Goal: Task Accomplishment & Management: Use online tool/utility

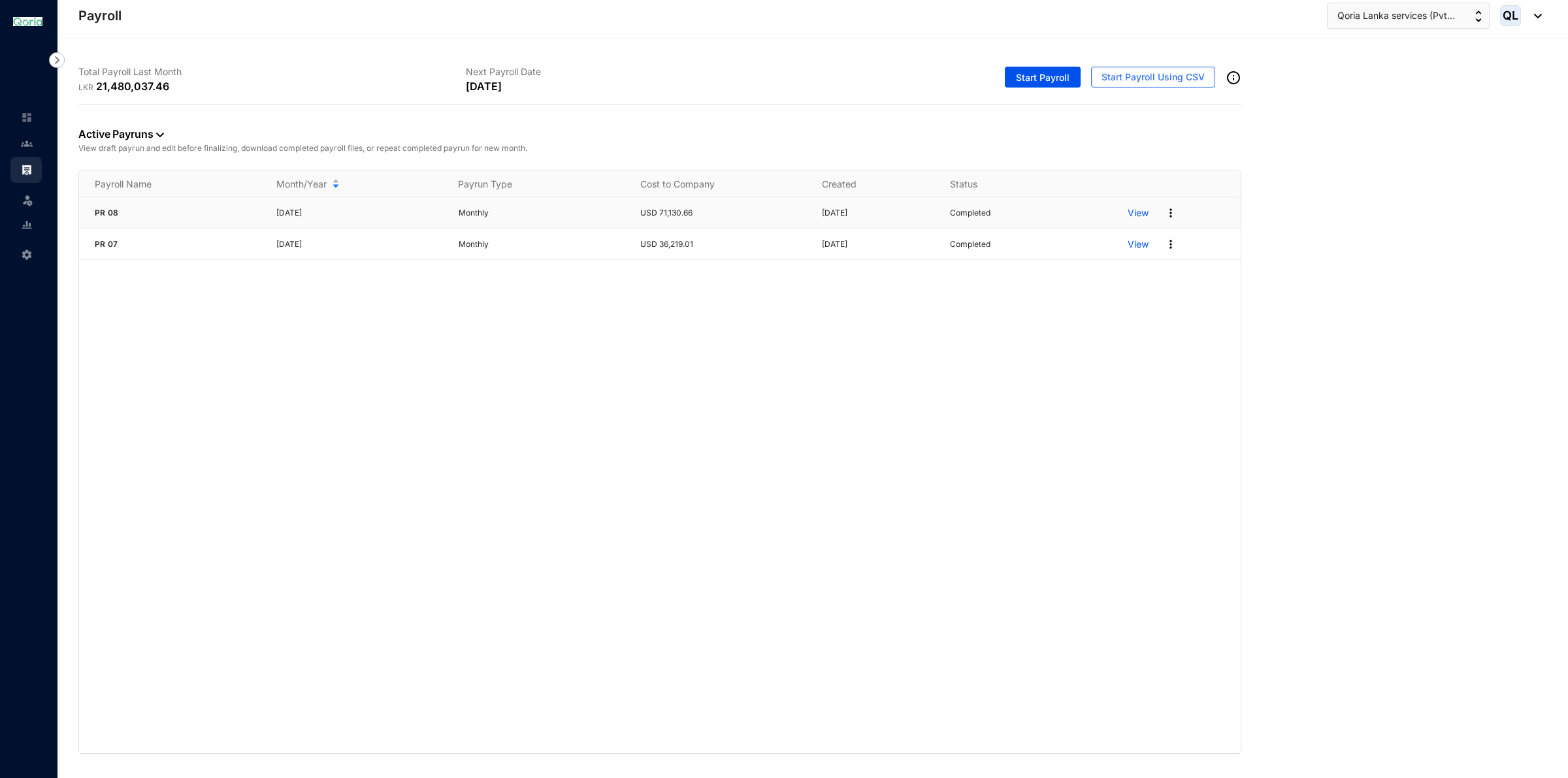
click at [1132, 209] on p "View" at bounding box center [1139, 213] width 21 height 13
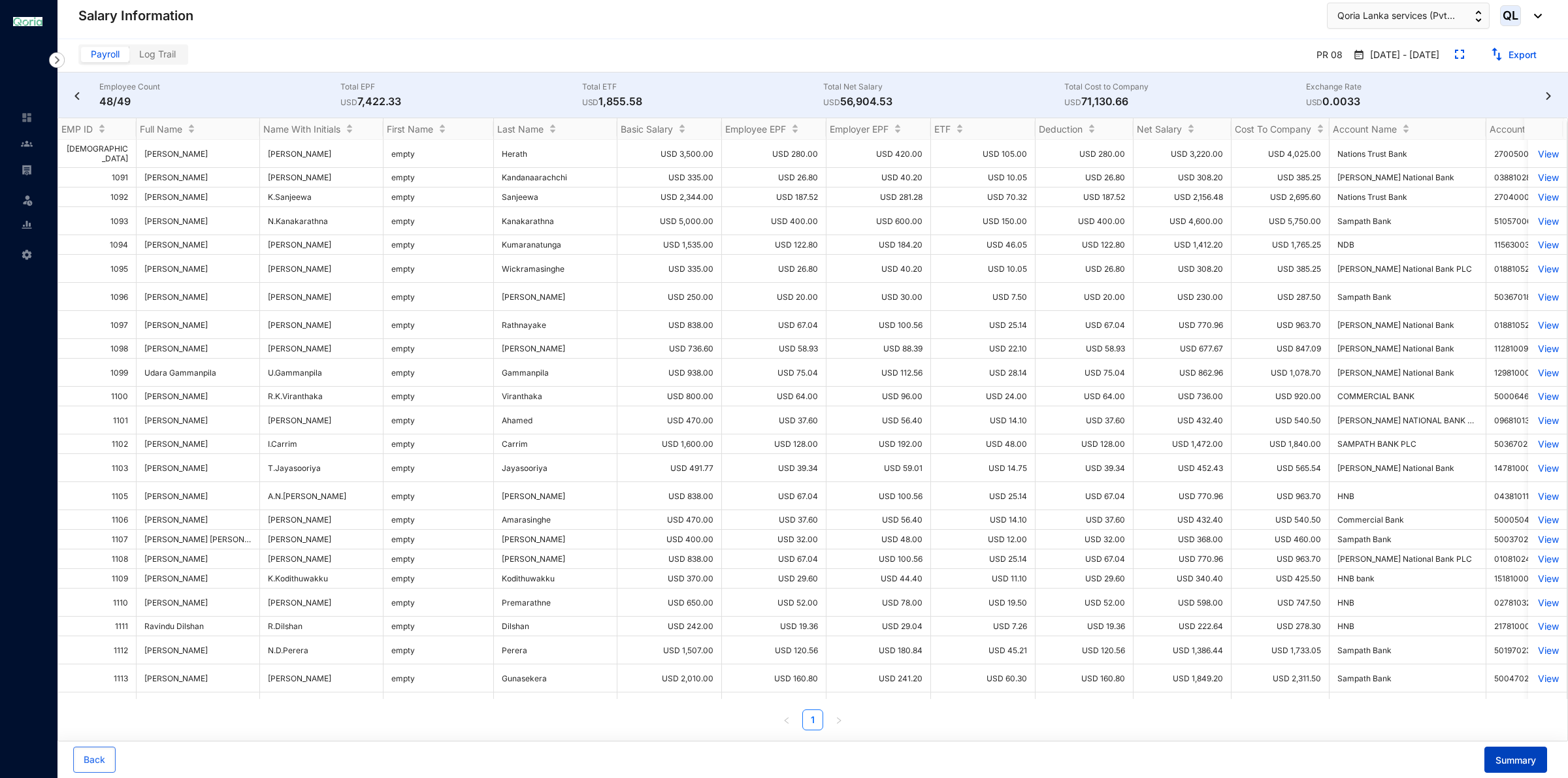
click at [1501, 758] on span "Summary" at bounding box center [1516, 760] width 40 height 13
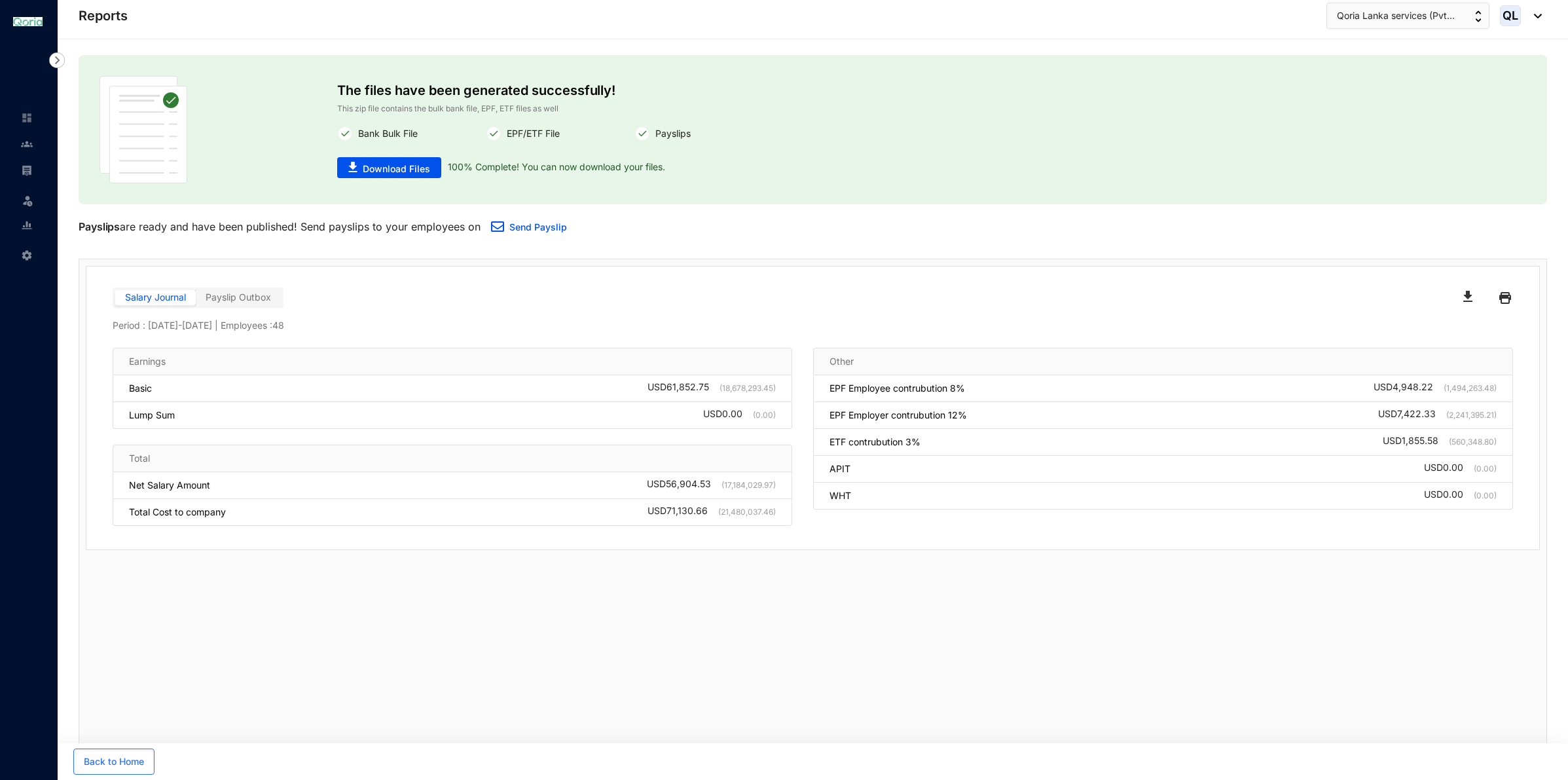
click at [264, 299] on span "Payslip Outbox" at bounding box center [238, 297] width 65 height 11
click at [514, 231] on link "Send Payslip" at bounding box center [538, 227] width 57 height 11
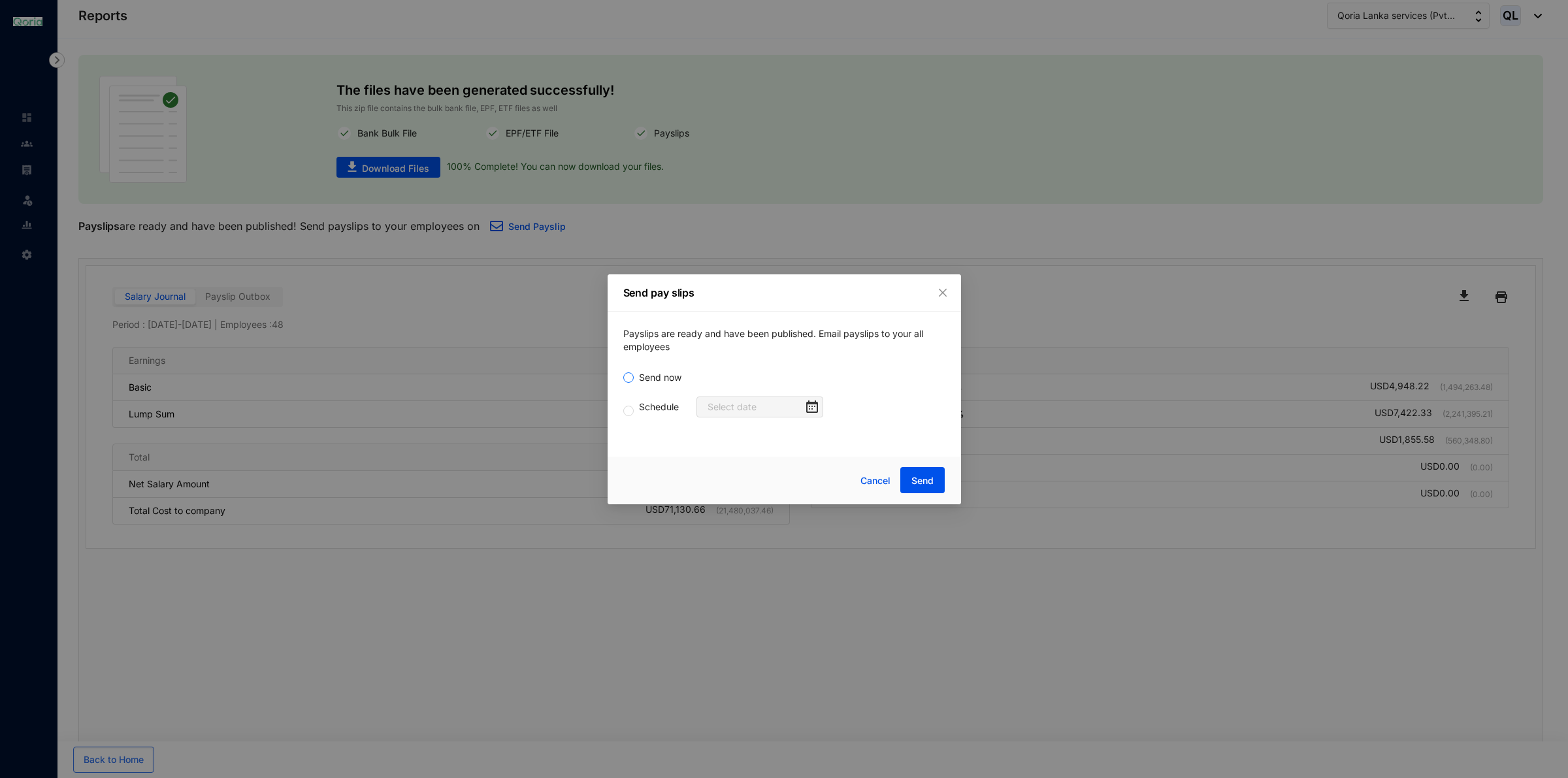
click at [637, 384] on span "Send now" at bounding box center [661, 378] width 53 height 14
click at [634, 383] on input "Send now" at bounding box center [628, 377] width 10 height 10
radio input "true"
drag, startPoint x: 798, startPoint y: 281, endPoint x: 965, endPoint y: 296, distance: 167.7
click at [926, 299] on div "Send pay slips" at bounding box center [784, 293] width 354 height 37
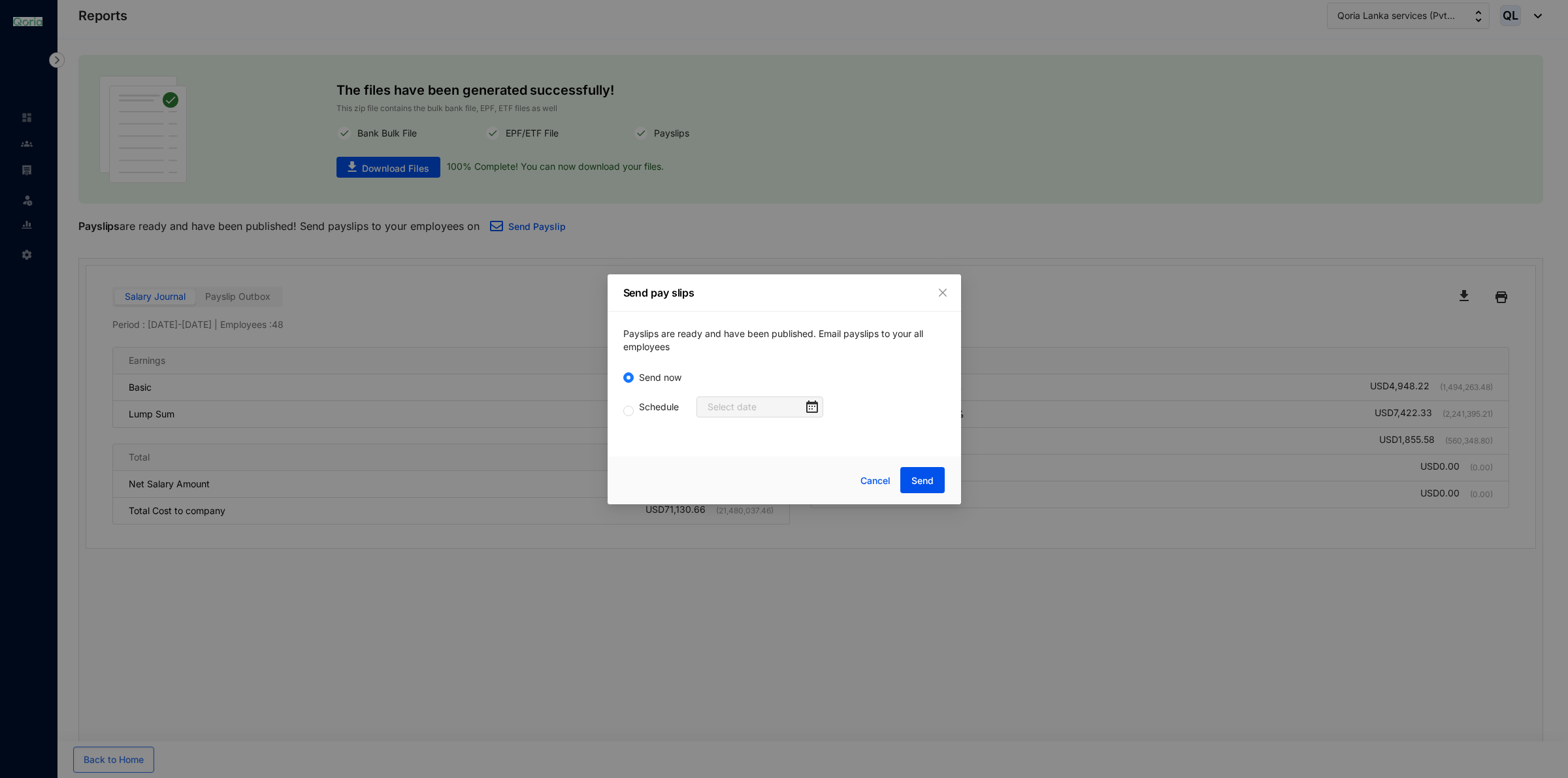
drag, startPoint x: 938, startPoint y: 286, endPoint x: 880, endPoint y: 309, distance: 62.4
click at [940, 288] on icon "close" at bounding box center [943, 292] width 10 height 10
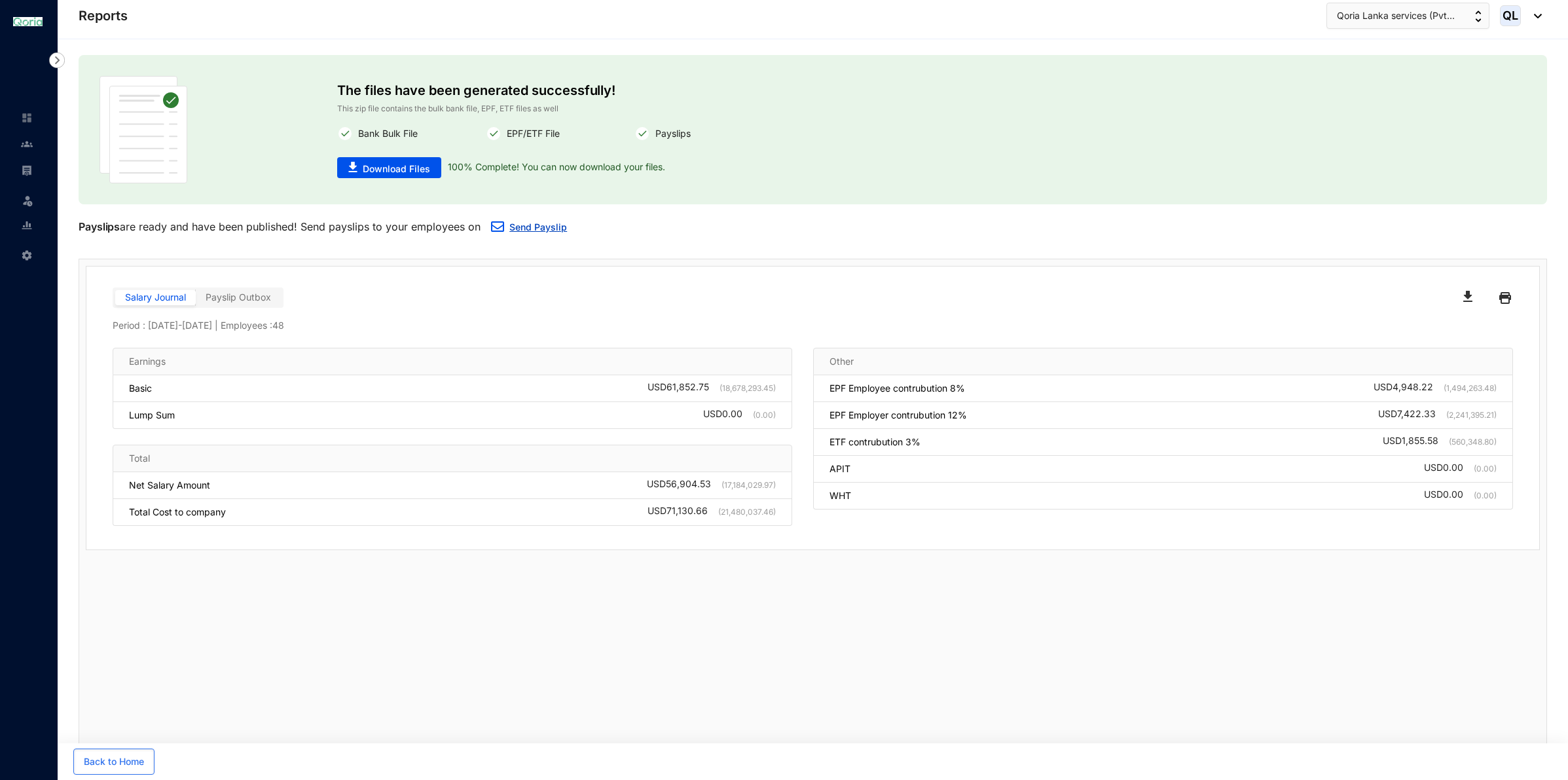
click at [509, 229] on button "Send Payslip" at bounding box center [529, 228] width 97 height 26
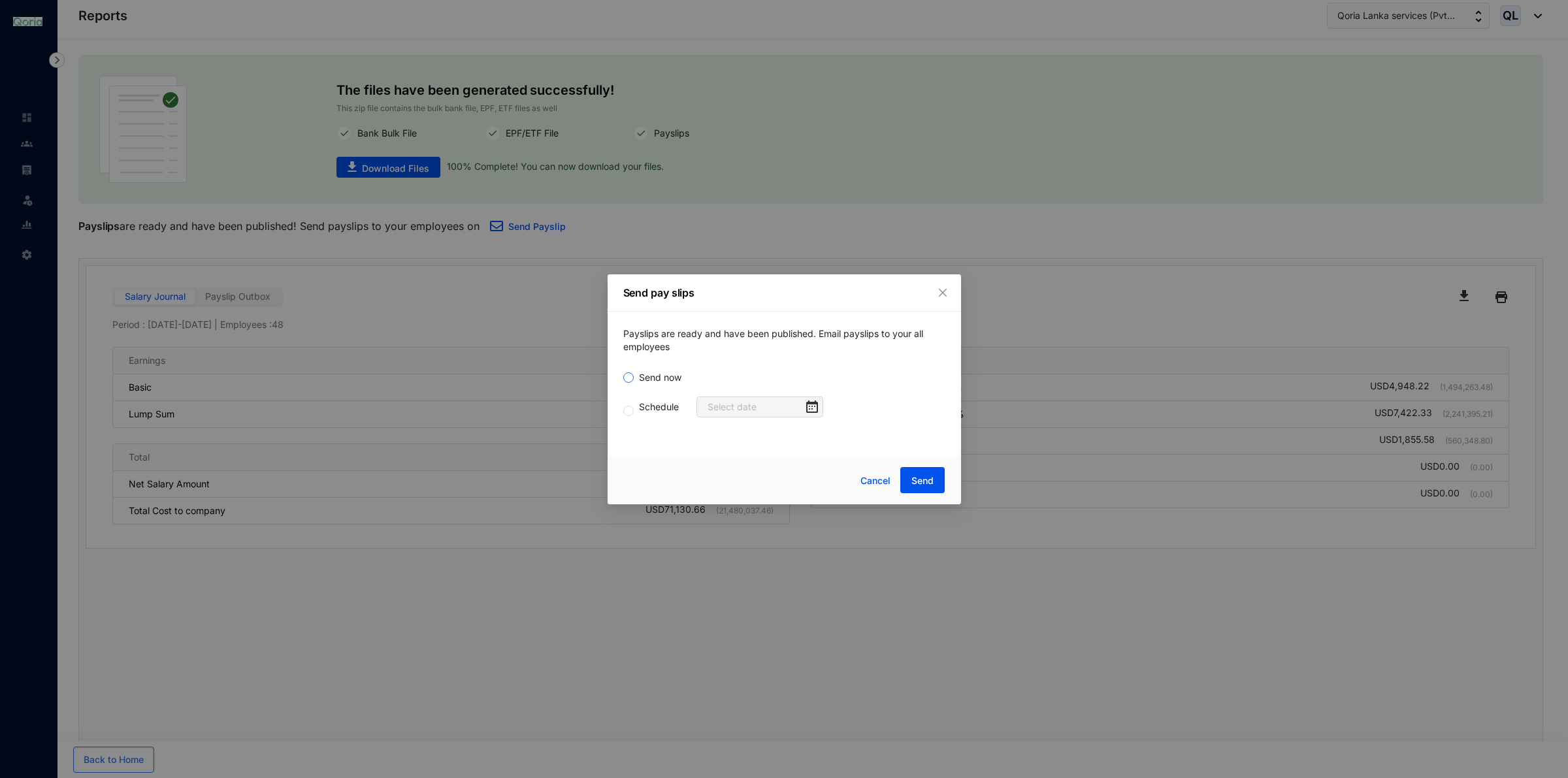
click at [648, 377] on span "Send now" at bounding box center [661, 378] width 53 height 14
click at [634, 377] on input "Send now" at bounding box center [628, 377] width 10 height 10
radio input "true"
click at [935, 478] on button "Send" at bounding box center [922, 480] width 44 height 26
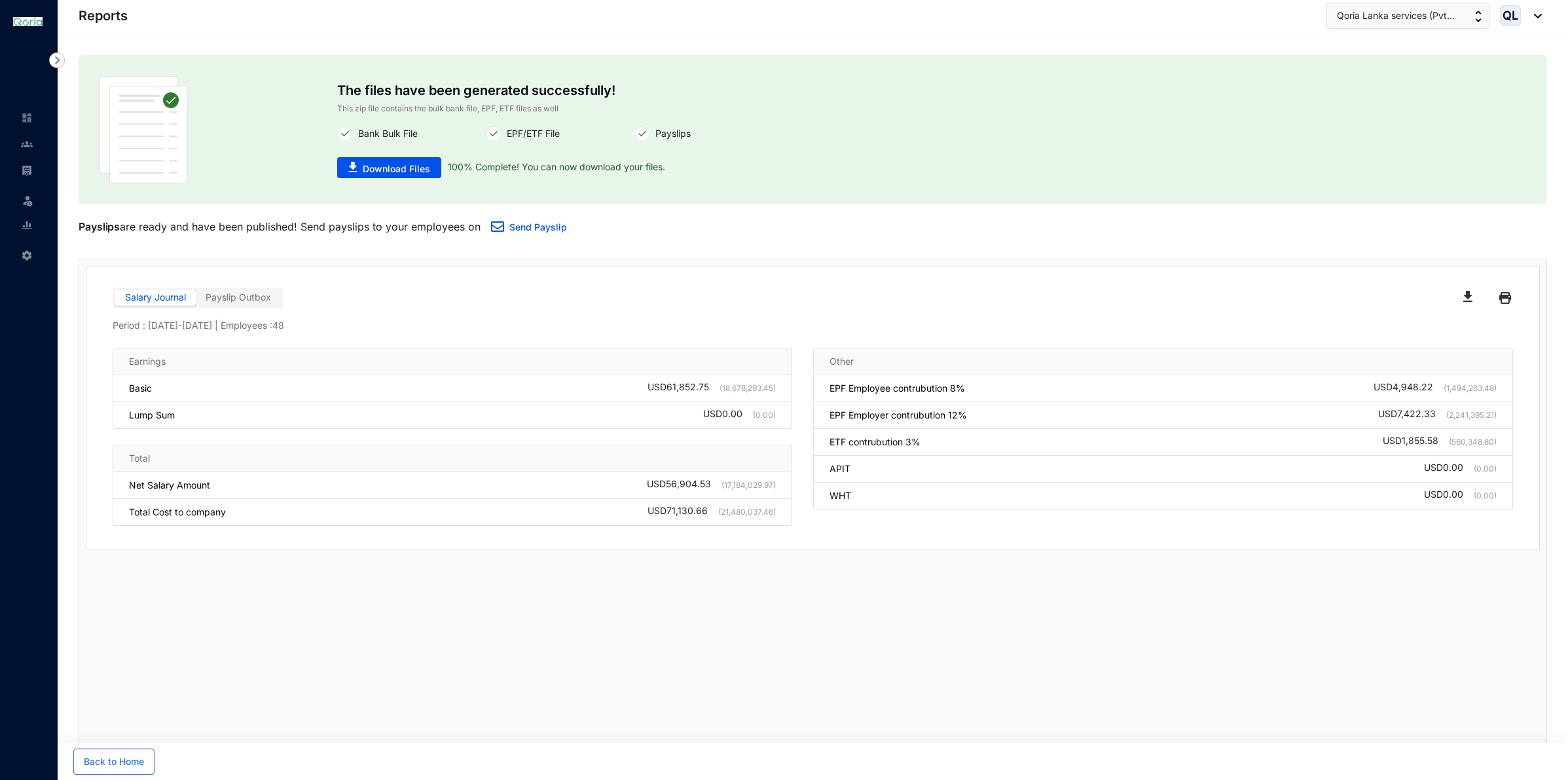
click at [236, 273] on div "Salary Journal Payslip Outbox Period : [DATE] - [DATE] | Employees : 48 Earning…" at bounding box center [812, 408] width 1453 height 283
click at [251, 290] on label "Payslip Outbox" at bounding box center [237, 297] width 85 height 15
click at [221, 291] on span "Payslip Outbox" at bounding box center [238, 297] width 65 height 11
click at [224, 296] on span "Payslip Outbox" at bounding box center [238, 297] width 65 height 11
click at [237, 300] on span "Payslip Outbox" at bounding box center [238, 297] width 65 height 11
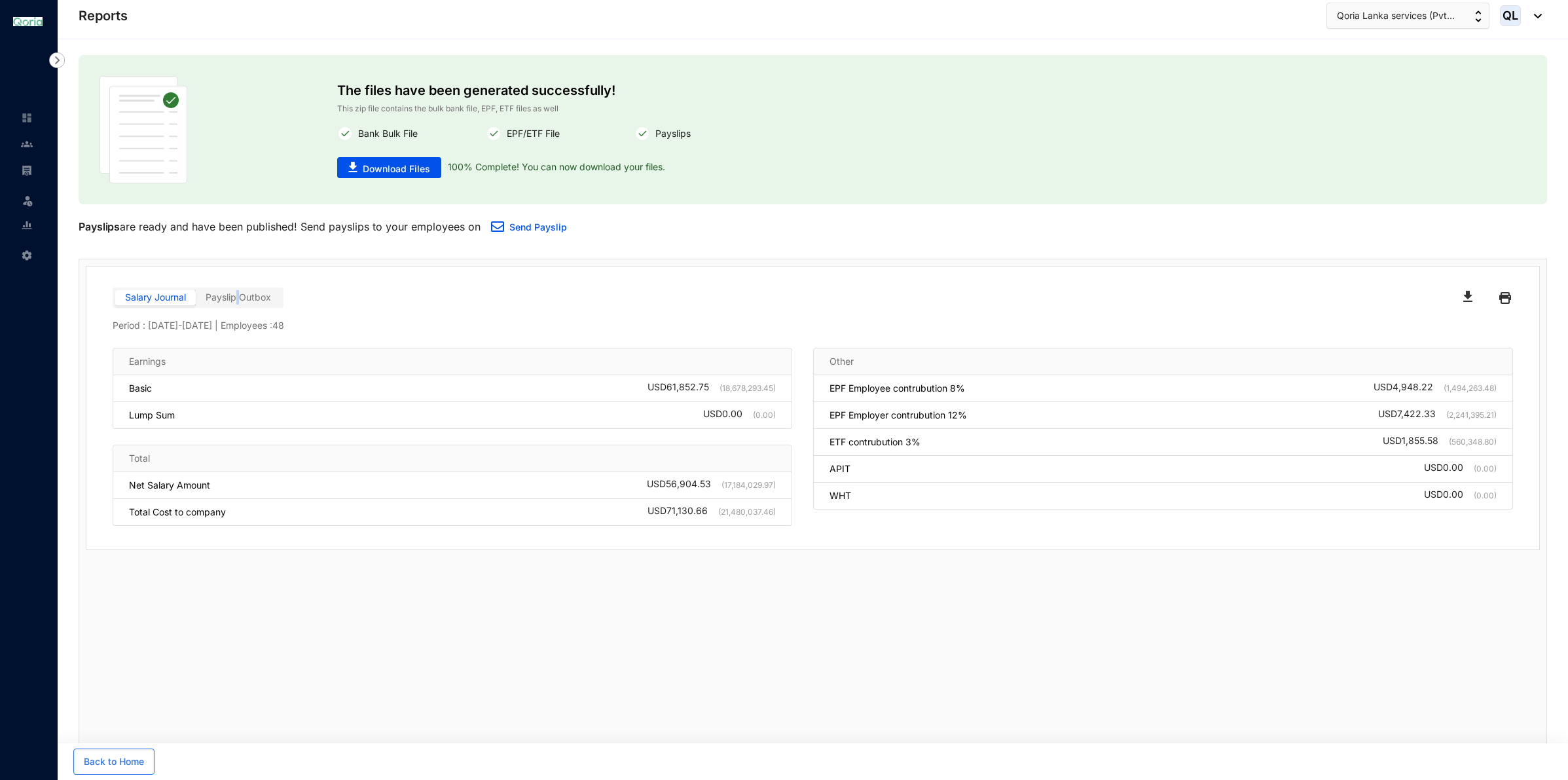
click at [237, 300] on span "Payslip Outbox" at bounding box center [238, 297] width 65 height 11
click at [240, 300] on span "Payslip Outbox" at bounding box center [238, 297] width 65 height 11
click at [270, 303] on label "Payslip Outbox" at bounding box center [237, 297] width 85 height 15
click at [261, 304] on label "Payslip Outbox" at bounding box center [237, 297] width 85 height 15
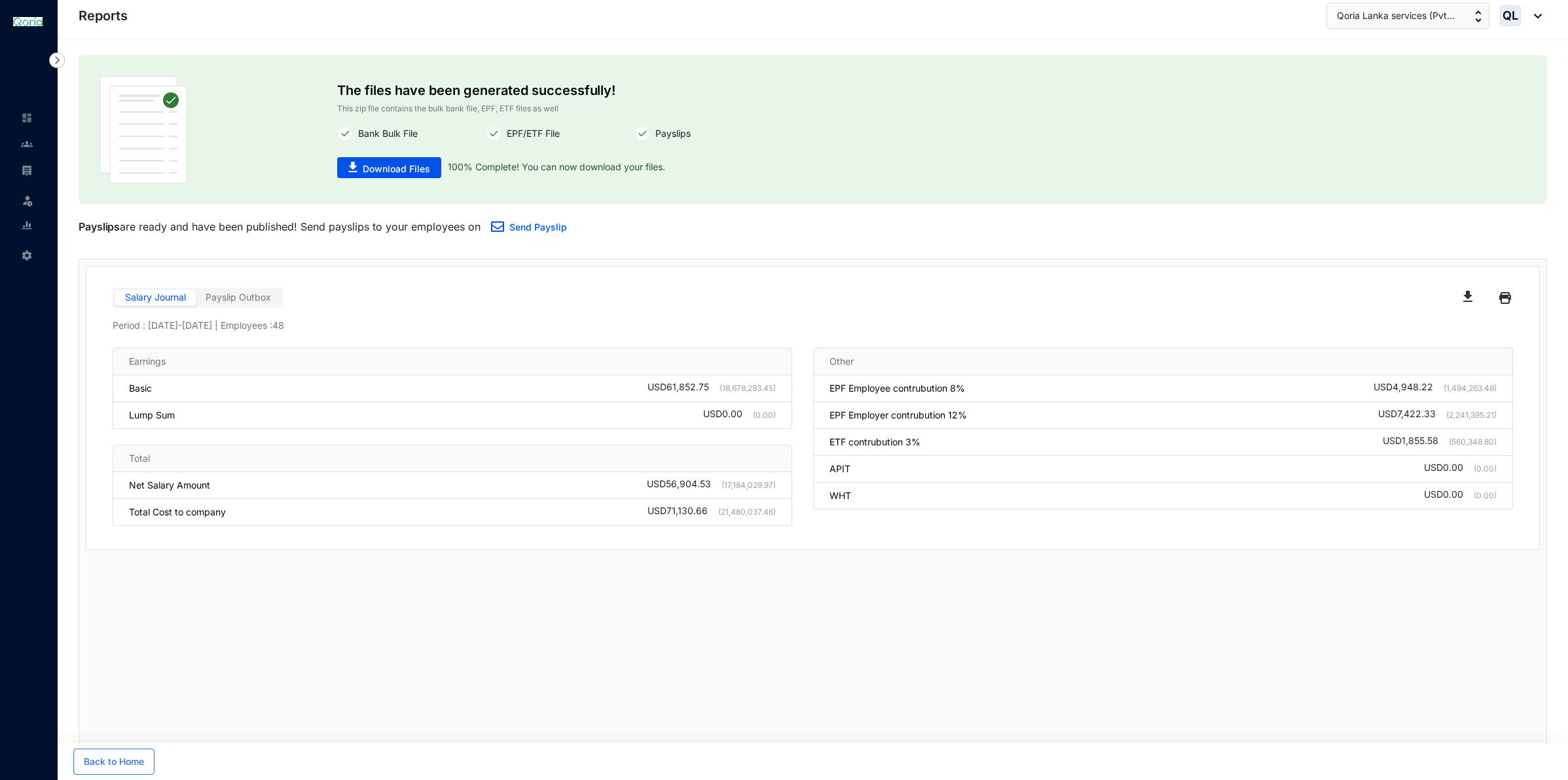
click at [187, 305] on span at bounding box center [156, 297] width 81 height 15
click at [115, 300] on input "Salary Journal" at bounding box center [115, 300] width 0 height 0
click at [252, 296] on span "Payslip Outbox" at bounding box center [238, 297] width 65 height 11
click at [258, 290] on span "Payslip Outbox" at bounding box center [238, 291] width 65 height 11
click at [195, 296] on input "Payslip Outbox" at bounding box center [195, 296] width 0 height 0
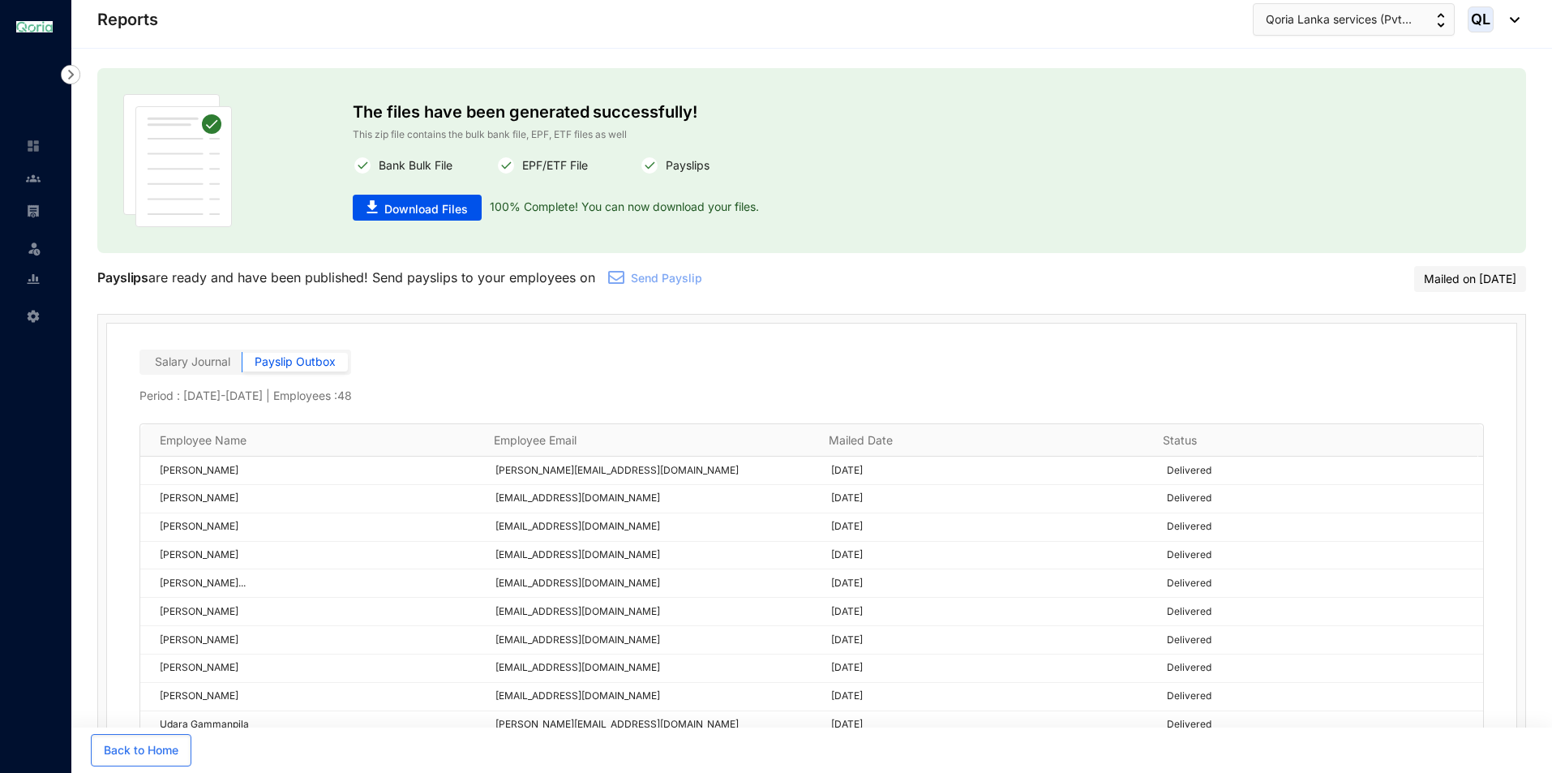
click at [176, 362] on span "Salary Journal" at bounding box center [192, 361] width 75 height 14
click at [143, 366] on input "Salary Journal" at bounding box center [143, 366] width 0 height 0
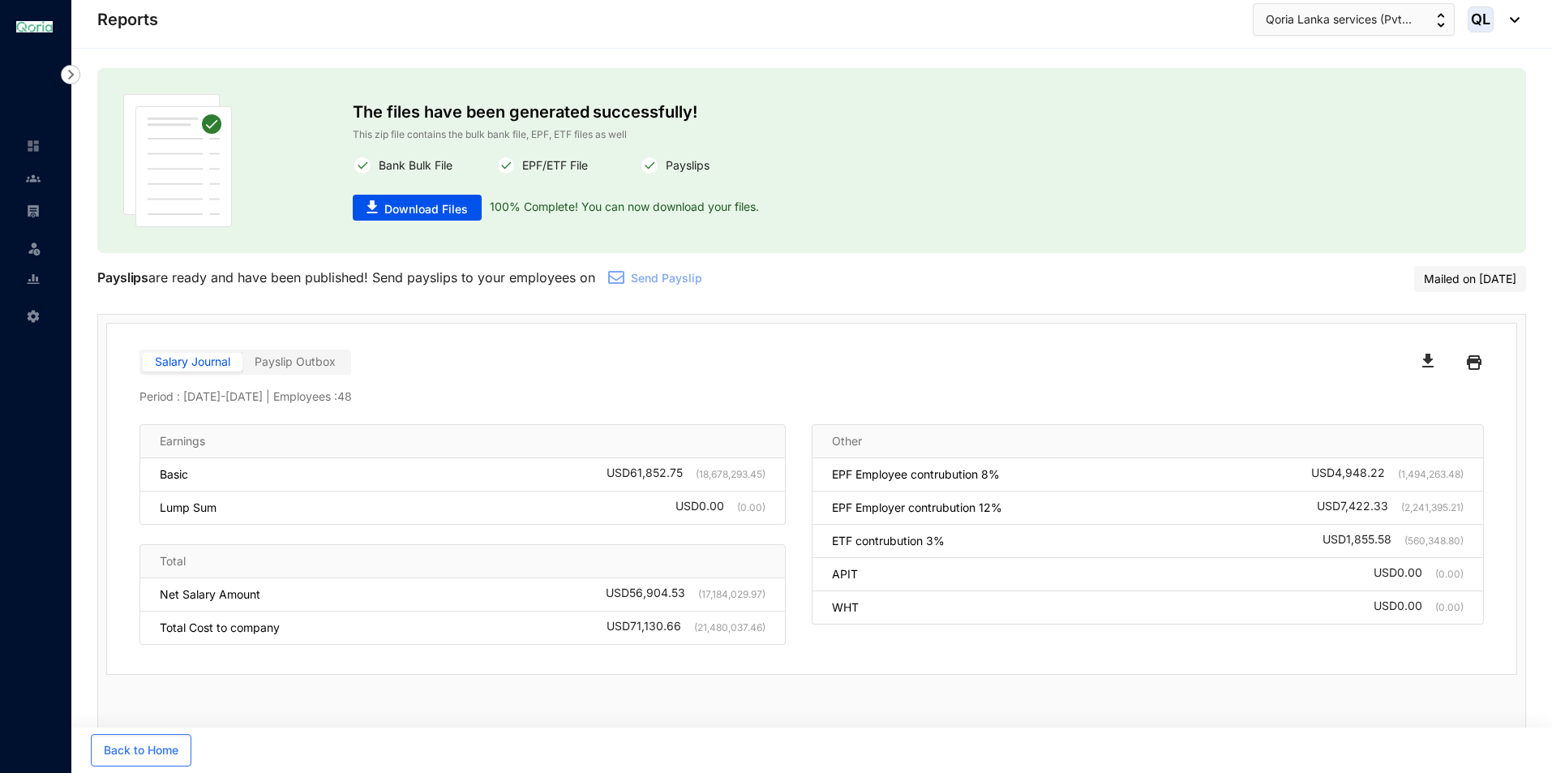
click at [1436, 362] on button "button" at bounding box center [1431, 362] width 44 height 26
click at [1477, 371] on img at bounding box center [1474, 362] width 15 height 26
